Goal: Check status

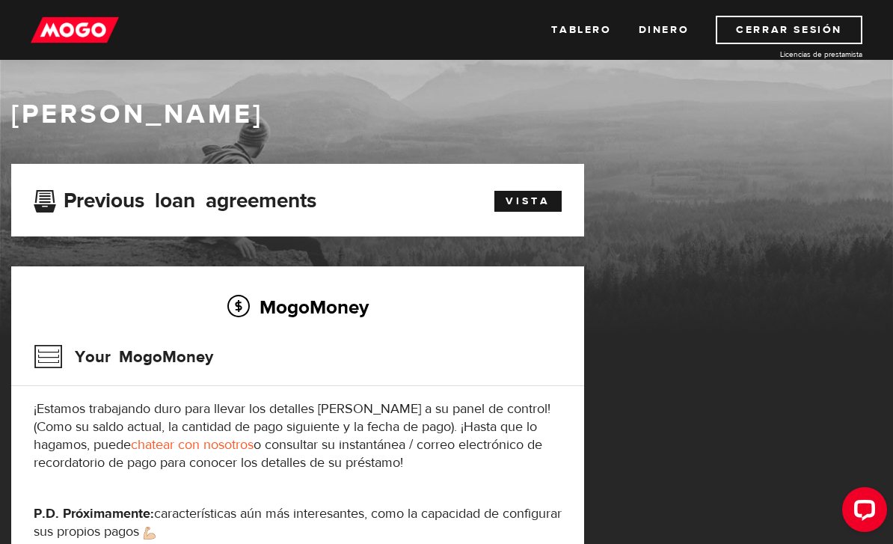
click at [572, 24] on link "Tablero" at bounding box center [581, 30] width 60 height 28
click at [553, 201] on link "VISTA" at bounding box center [528, 201] width 67 height 21
